Goal: Task Accomplishment & Management: Manage account settings

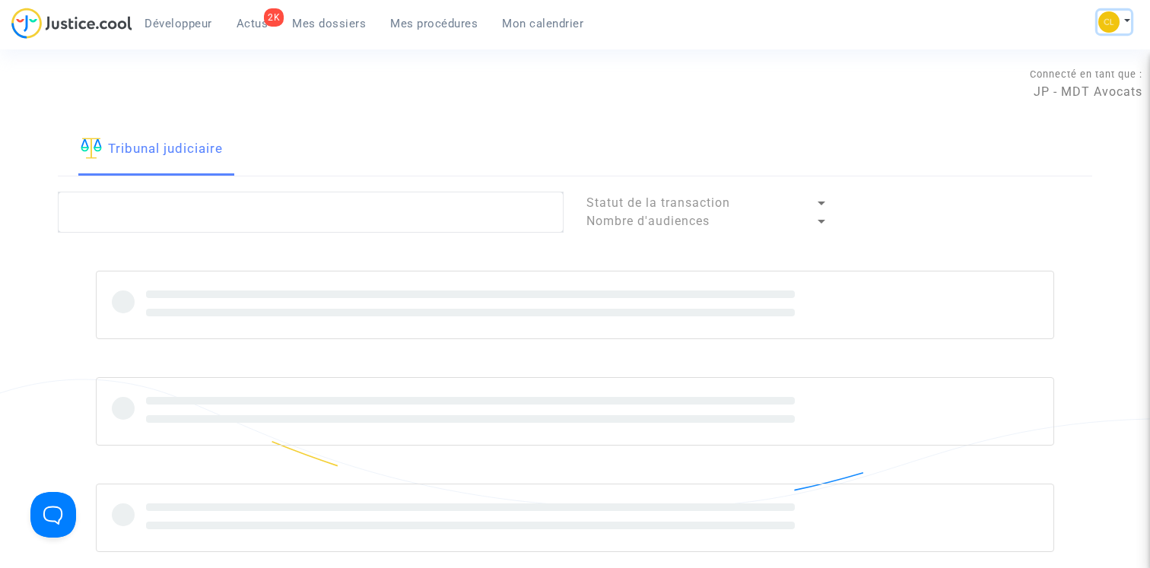
click at [1123, 14] on button at bounding box center [1114, 22] width 33 height 23
click at [1051, 82] on link "Changer de compte" at bounding box center [1054, 78] width 154 height 24
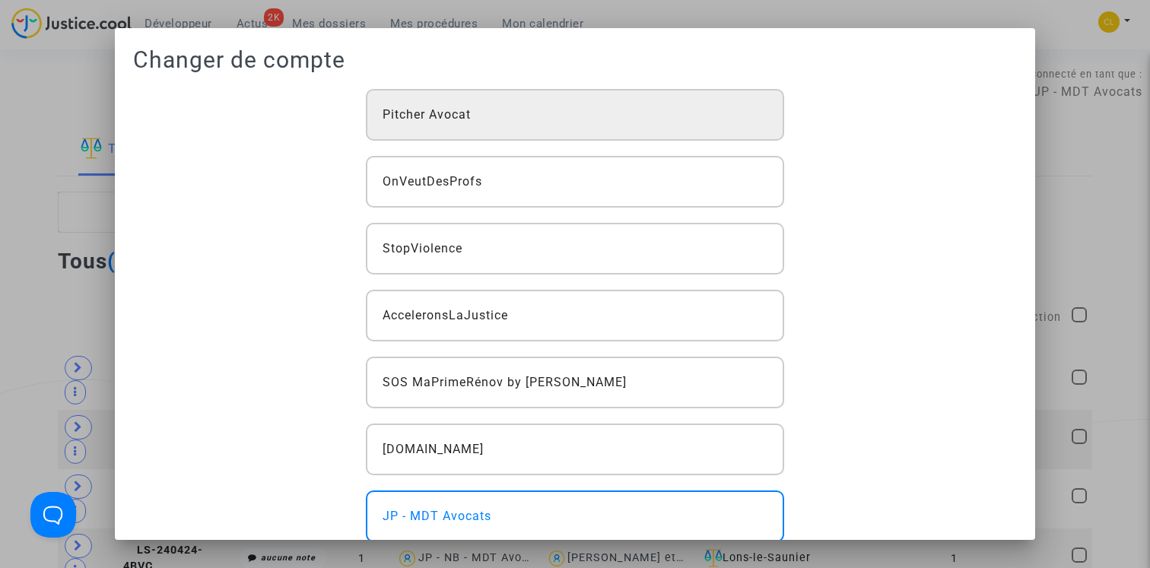
click at [555, 111] on div "Pitcher Avocat" at bounding box center [575, 115] width 419 height 52
